Goal: Task Accomplishment & Management: Complete application form

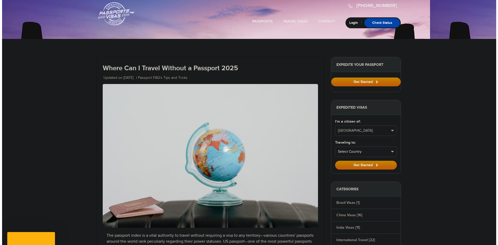
scroll to position [6, 0]
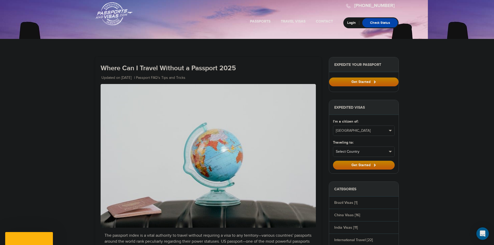
click at [388, 153] on button "Select Country" at bounding box center [363, 152] width 61 height 10
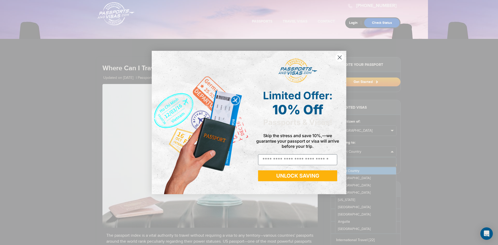
click at [393, 171] on div "Close dialog Limited Offer: 10% Off Passports & Visas! Skip the stress and save…" at bounding box center [249, 122] width 498 height 245
click at [341, 59] on circle "Close dialog" at bounding box center [339, 57] width 9 height 9
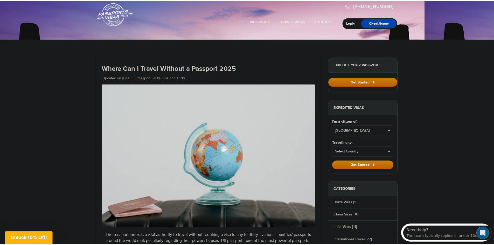
scroll to position [0, 0]
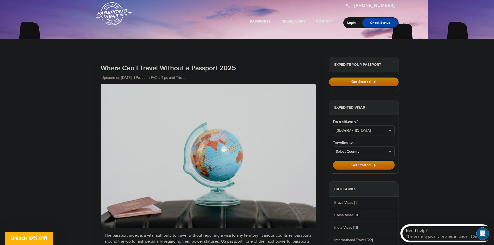
click at [377, 151] on span "Select Country" at bounding box center [361, 151] width 51 height 5
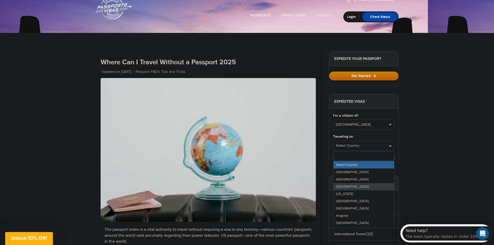
scroll to position [47, 0]
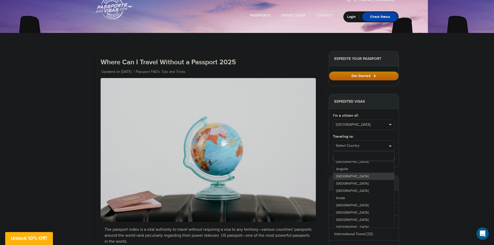
click at [355, 176] on span "[GEOGRAPHIC_DATA]" at bounding box center [352, 176] width 33 height 4
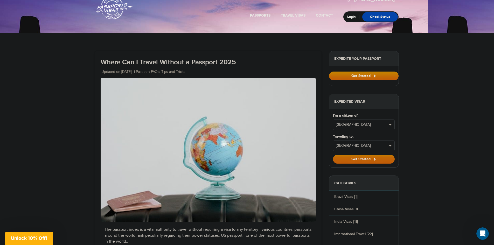
click at [368, 156] on button "Get Started" at bounding box center [364, 159] width 62 height 9
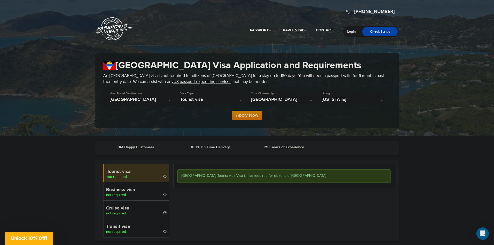
click at [363, 98] on span "California" at bounding box center [353, 99] width 63 height 5
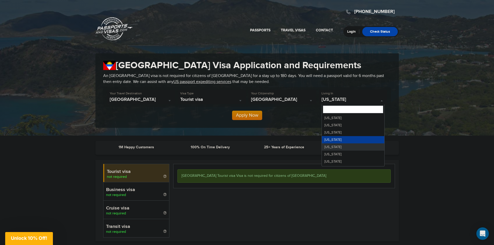
select select "**"
